Goal: Transaction & Acquisition: Obtain resource

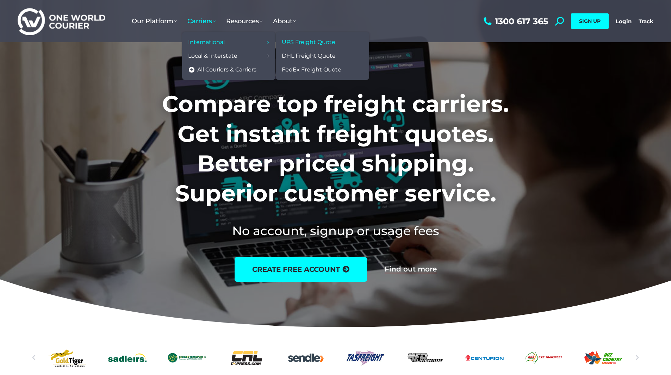
click at [313, 40] on span "UPS Freight Quote" at bounding box center [309, 42] width 54 height 7
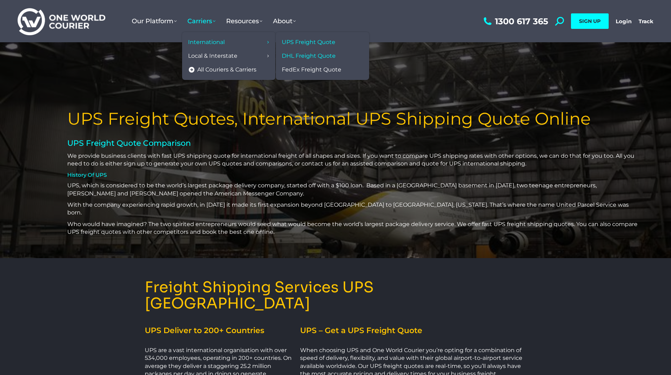
click at [292, 56] on span "DHL Freight Quote" at bounding box center [309, 55] width 54 height 7
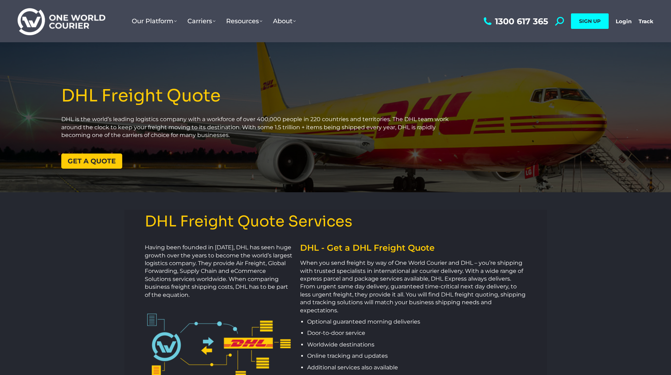
click at [101, 170] on div "DHL Freight Quote DHL is the world’s leading logistics company with a workforce…" at bounding box center [238, 117] width 443 height 150
click at [101, 158] on span "Get a quote" at bounding box center [92, 161] width 48 height 7
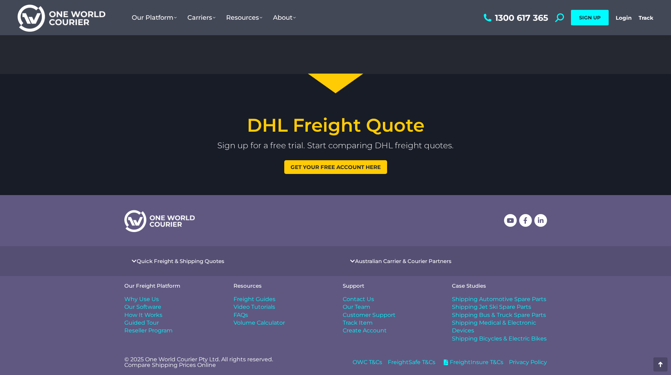
click at [309, 162] on link "Get your free account here" at bounding box center [335, 167] width 103 height 14
